Goal: Task Accomplishment & Management: Use online tool/utility

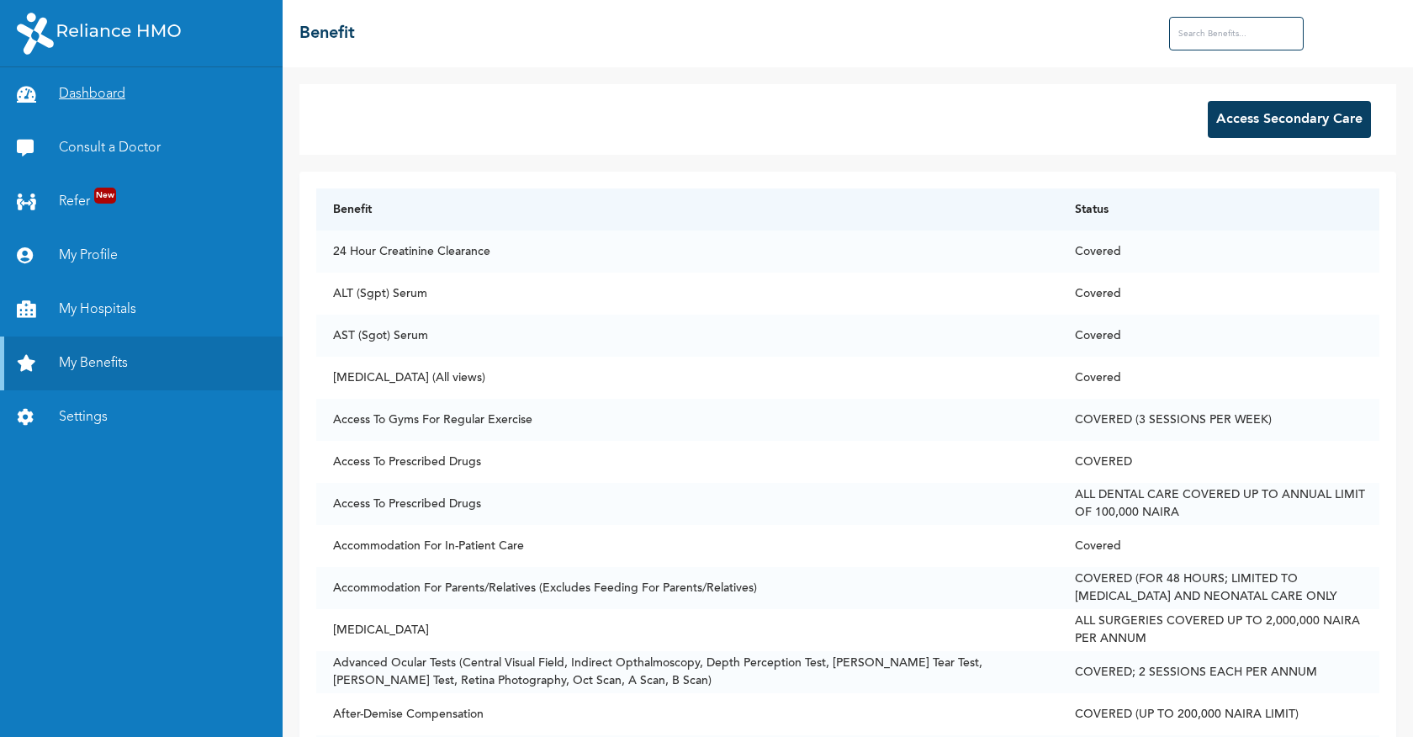
click at [95, 97] on link "Dashboard" at bounding box center [141, 94] width 283 height 54
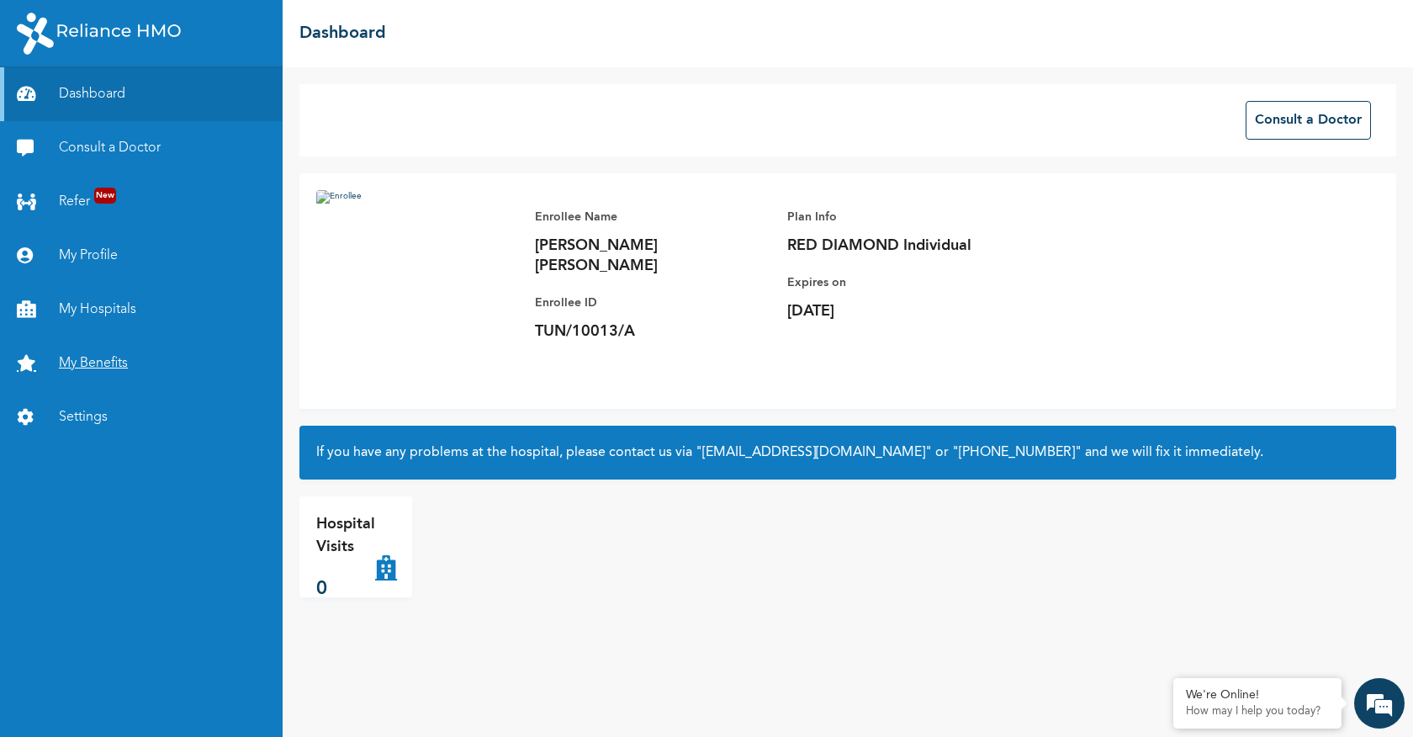
click at [77, 358] on link "My Benefits" at bounding box center [141, 363] width 283 height 54
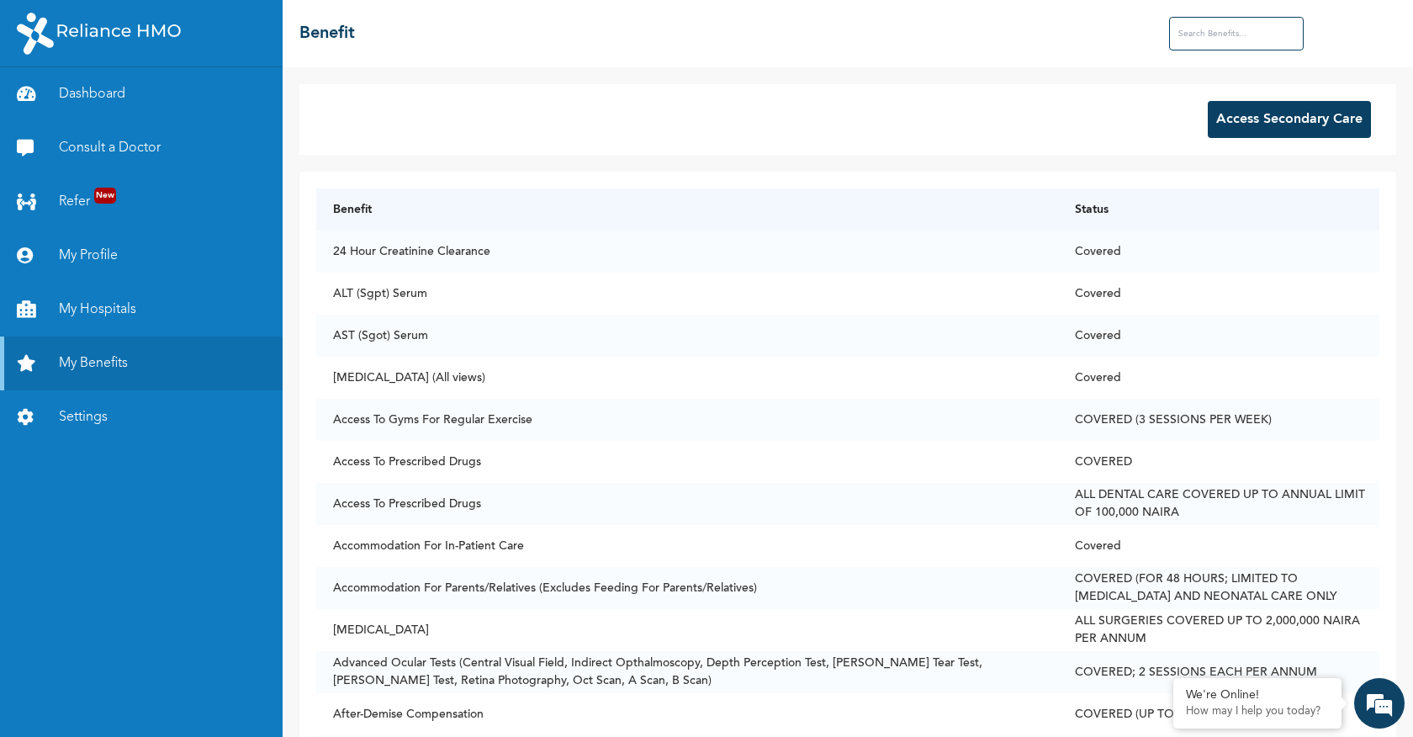
click at [1281, 122] on button "Access Secondary Care" at bounding box center [1289, 119] width 163 height 37
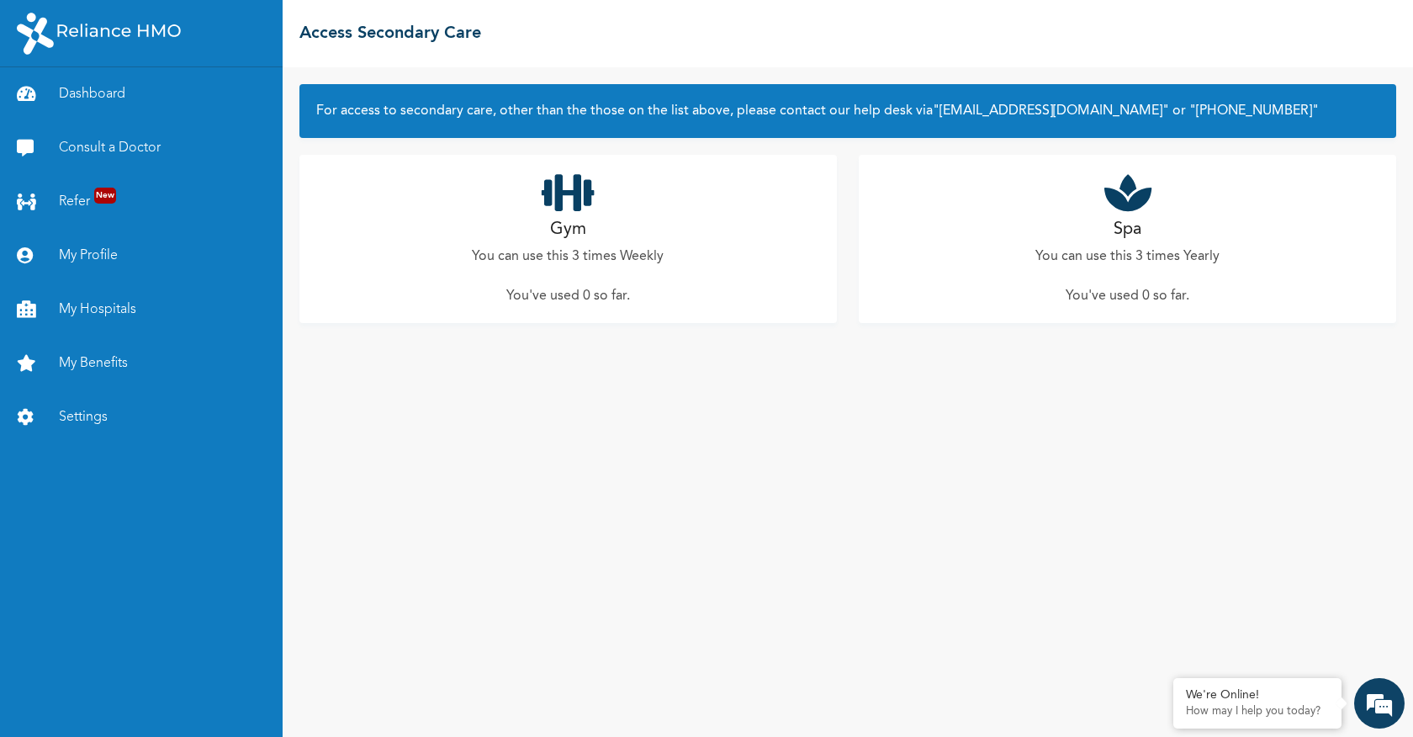
click at [531, 242] on div "Gym You can use this 3 times Weekly You've used 0 so far ." at bounding box center [567, 239] width 537 height 168
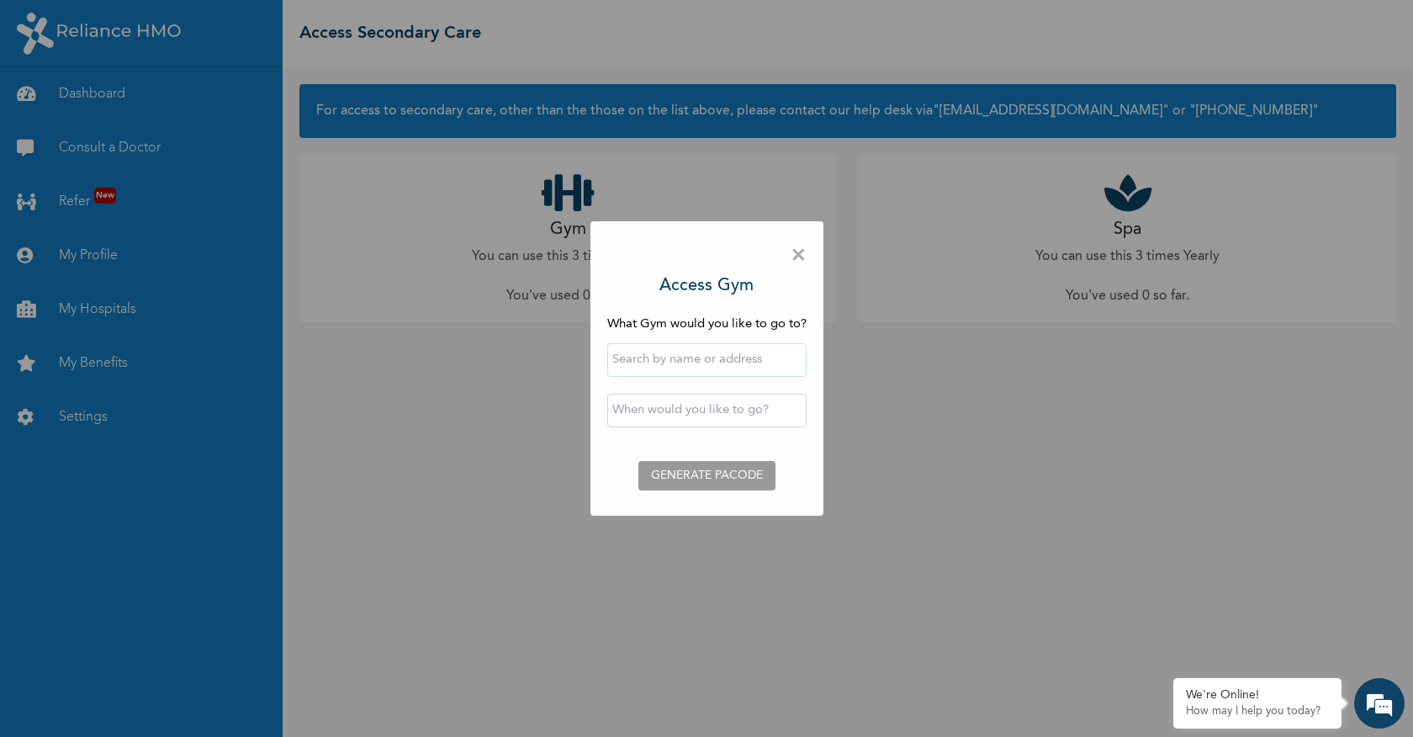
click at [777, 361] on input "text" at bounding box center [706, 360] width 199 height 34
type input "ogud"
click at [874, 436] on div "× Access Gym What Gym would you like to go to? ogud ‹ [DATE] › Su Mo Tu We Th F…" at bounding box center [706, 368] width 1413 height 737
click at [796, 247] on span "×" at bounding box center [798, 255] width 16 height 35
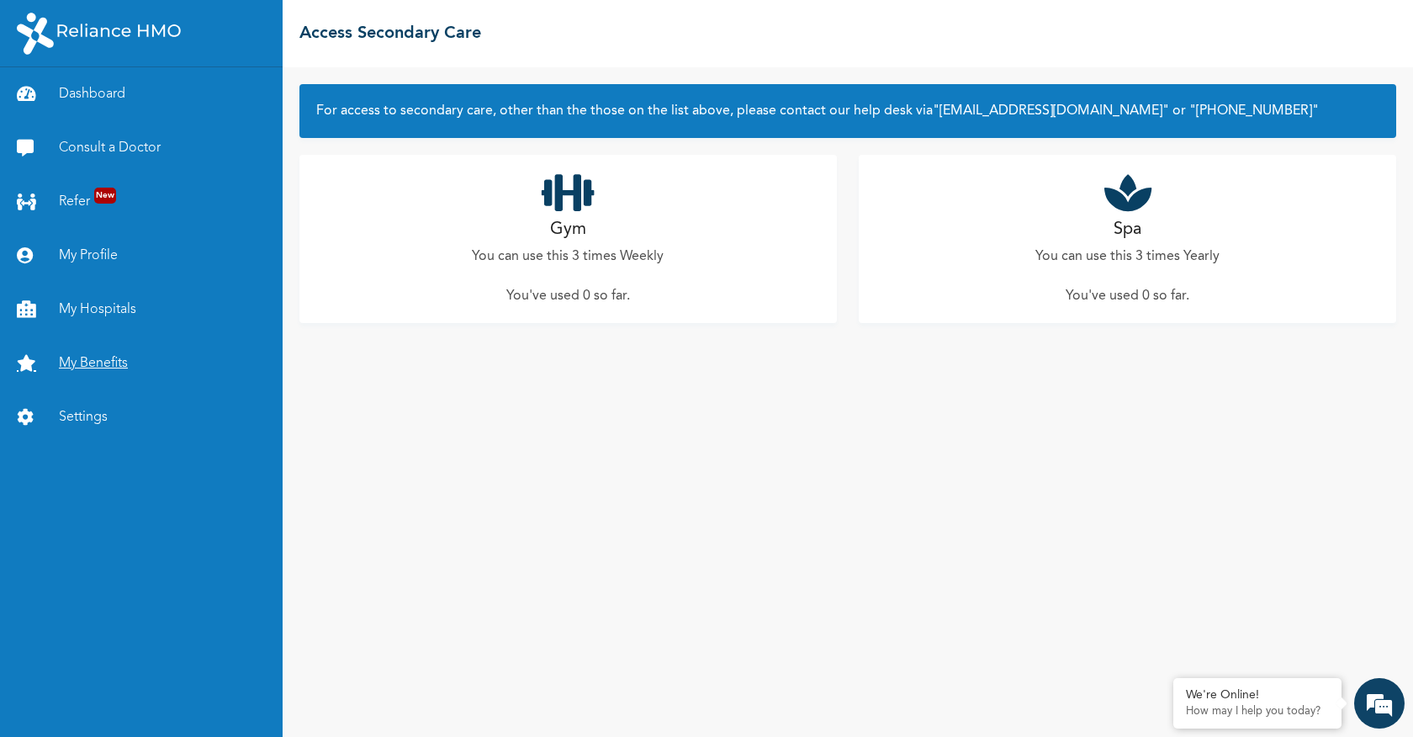
click at [90, 356] on link "My Benefits" at bounding box center [141, 363] width 283 height 54
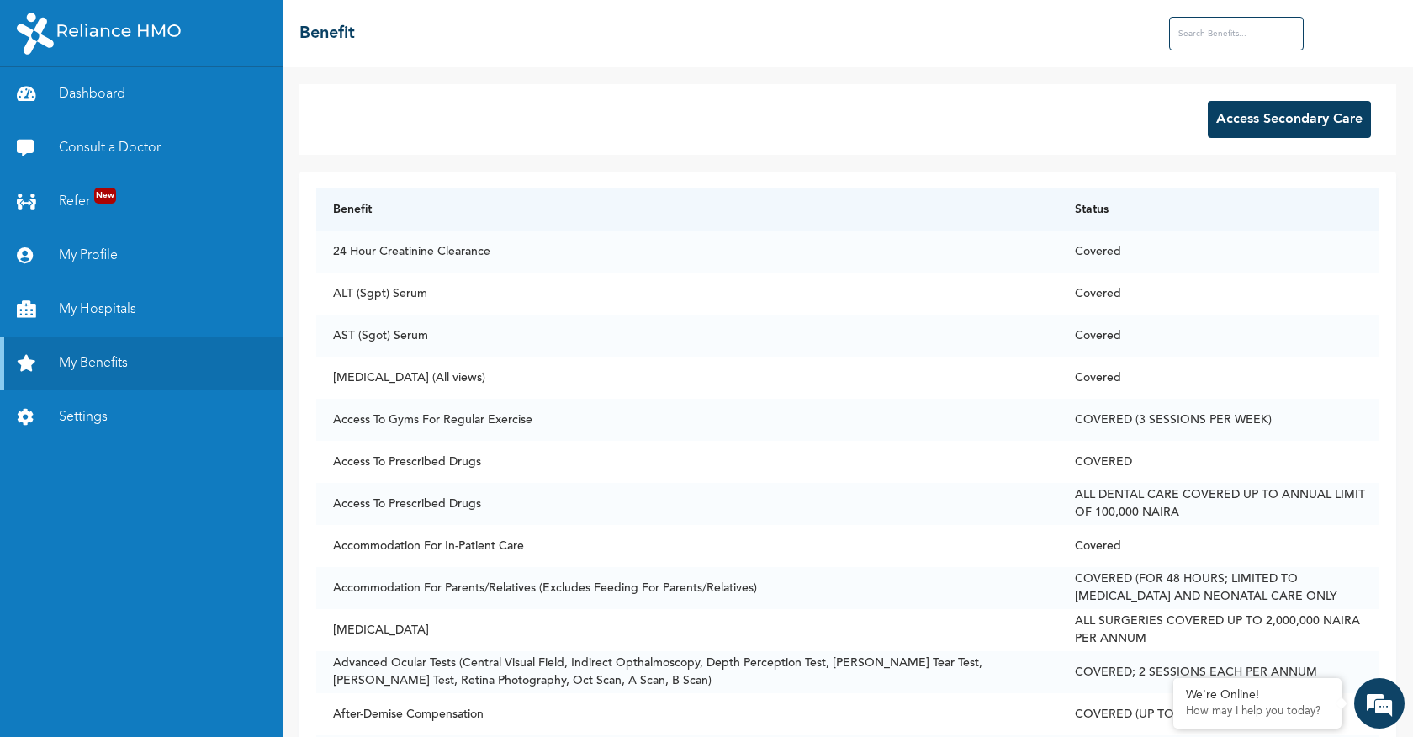
click at [1231, 119] on button "Access Secondary Care" at bounding box center [1289, 119] width 163 height 37
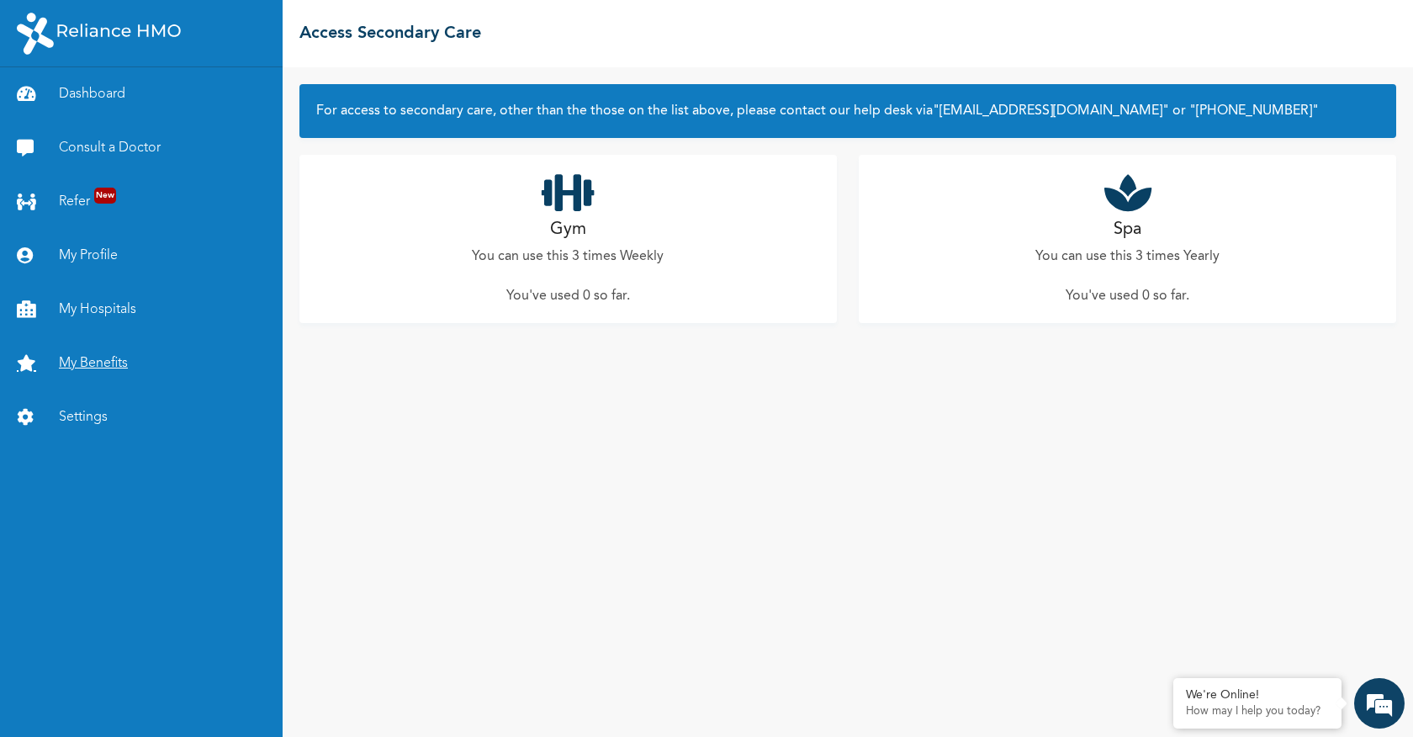
click at [106, 352] on link "My Benefits" at bounding box center [141, 363] width 283 height 54
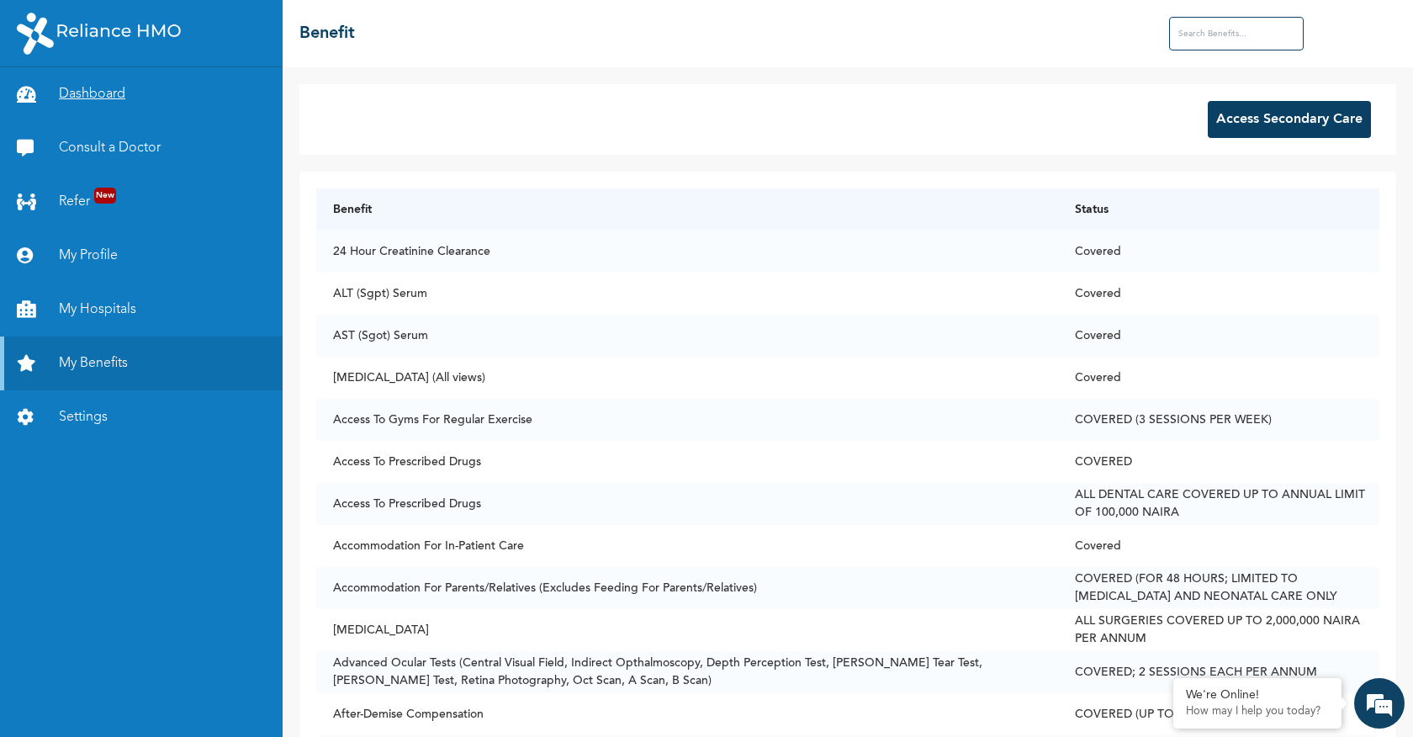
click at [82, 91] on link "Dashboard" at bounding box center [141, 94] width 283 height 54
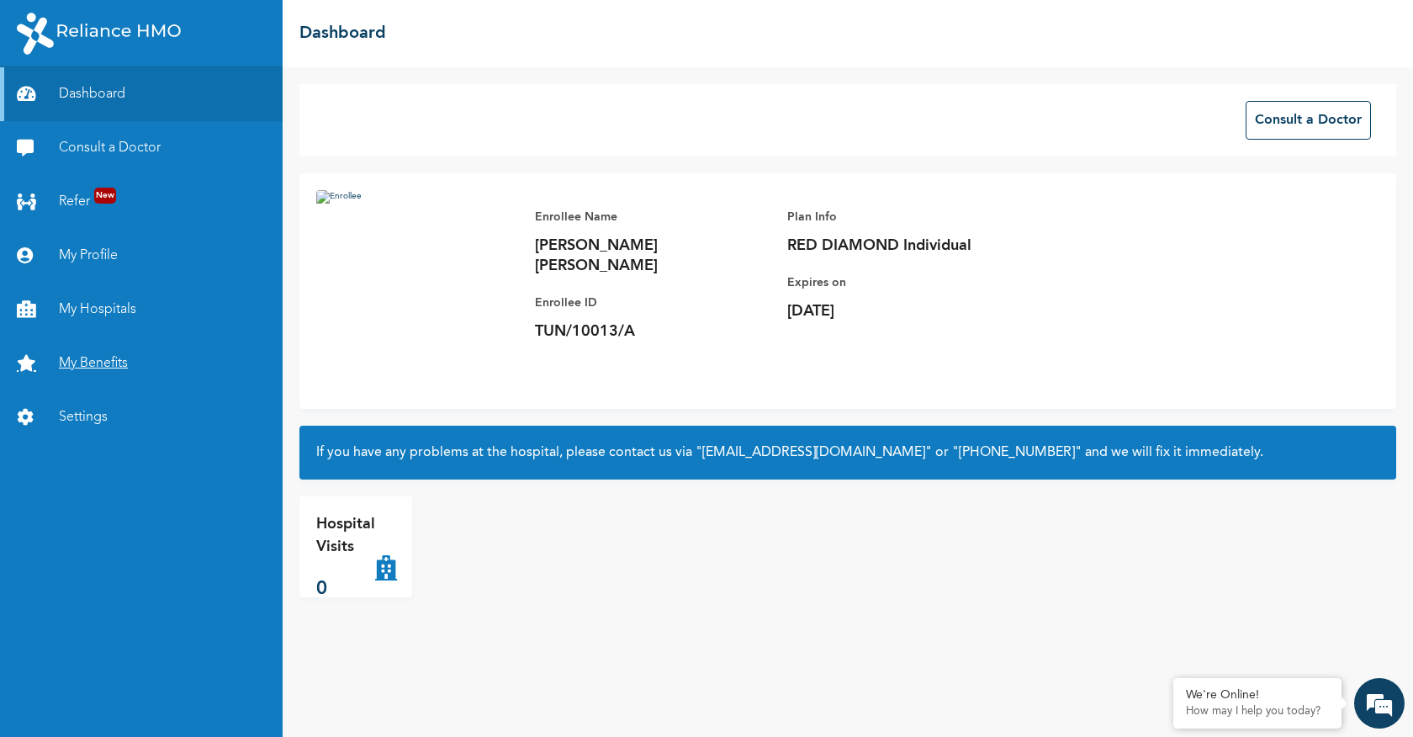
click at [82, 350] on link "My Benefits" at bounding box center [141, 363] width 283 height 54
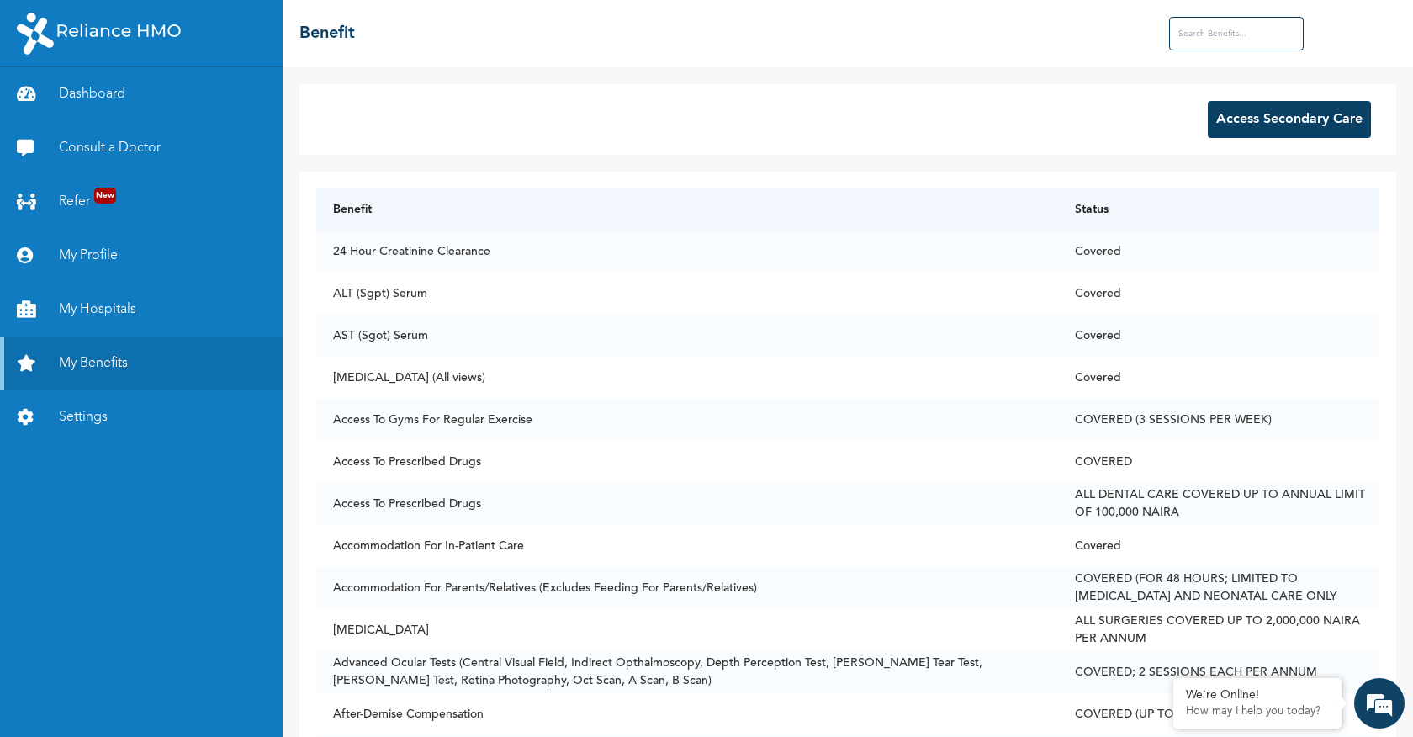
click at [1297, 128] on button "Access Secondary Care" at bounding box center [1289, 119] width 163 height 37
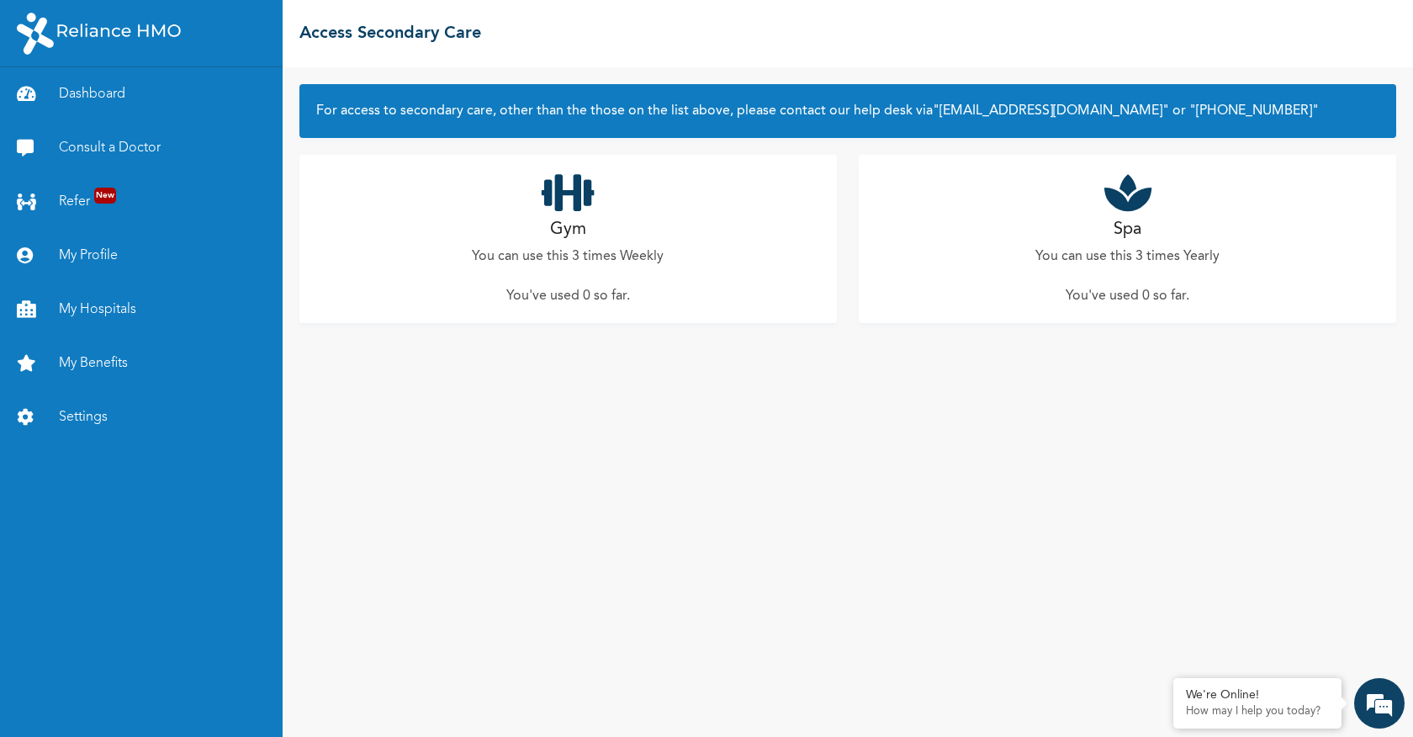
click at [562, 226] on h2 "Gym" at bounding box center [568, 229] width 36 height 25
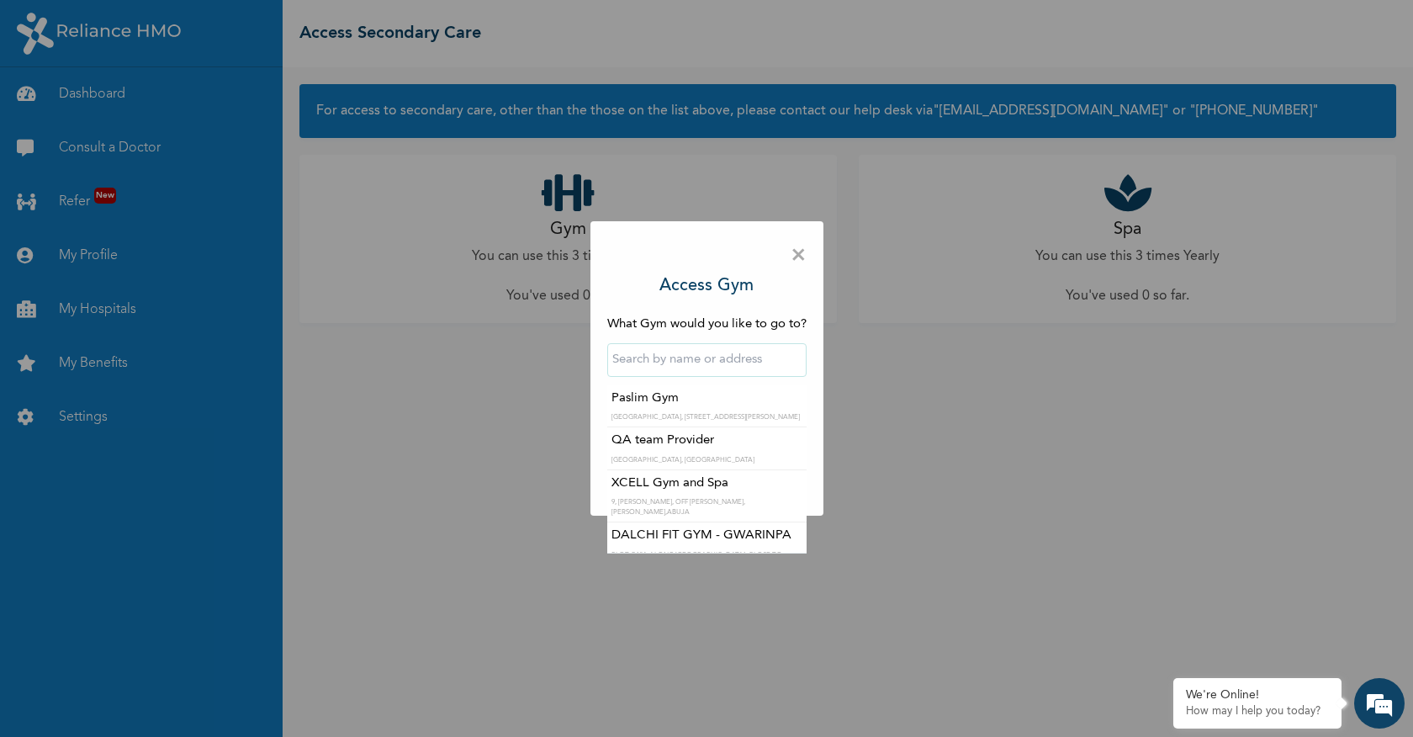
click at [708, 354] on input "text" at bounding box center [706, 360] width 199 height 34
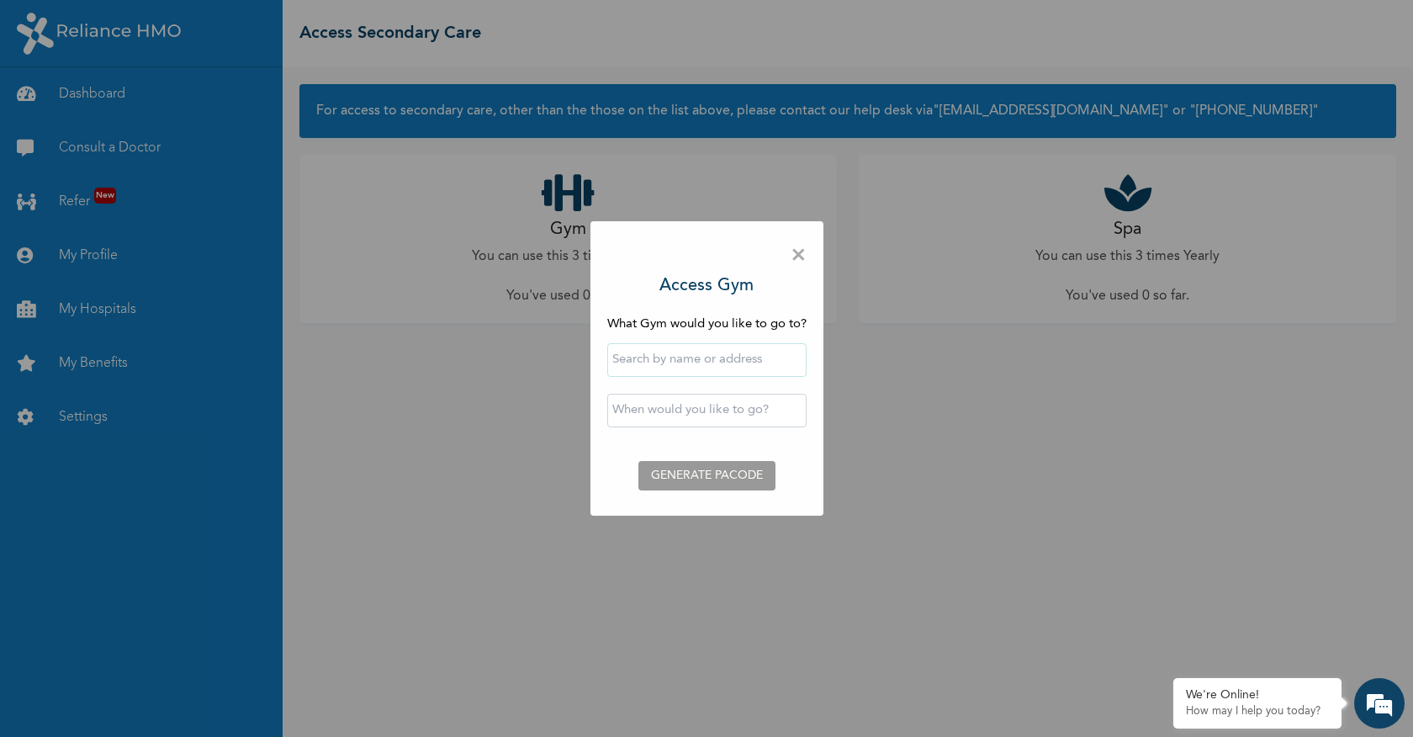
click at [804, 246] on span "×" at bounding box center [798, 255] width 16 height 35
